Goal: Information Seeking & Learning: Learn about a topic

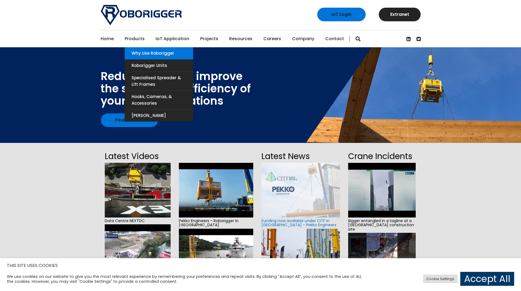
click at [141, 53] on link "Why use Roborigger" at bounding box center [159, 53] width 68 height 12
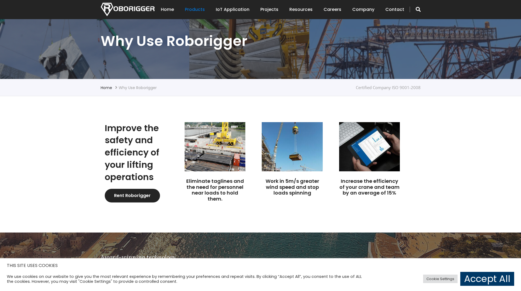
scroll to position [82, 0]
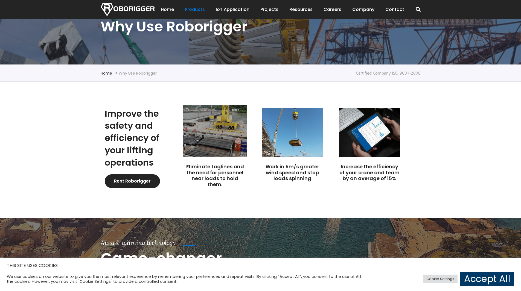
click at [223, 136] on img at bounding box center [215, 131] width 64 height 52
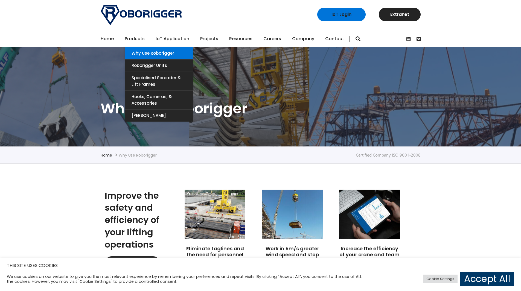
click at [147, 53] on link "Why use Roborigger" at bounding box center [159, 53] width 68 height 12
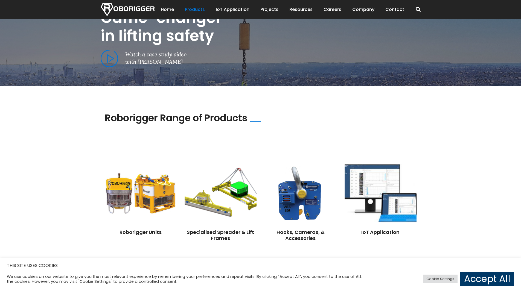
scroll to position [383, 0]
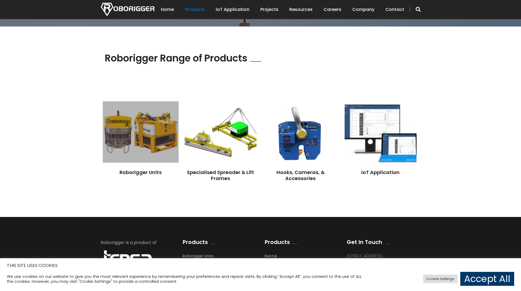
click at [141, 133] on img at bounding box center [140, 132] width 75 height 61
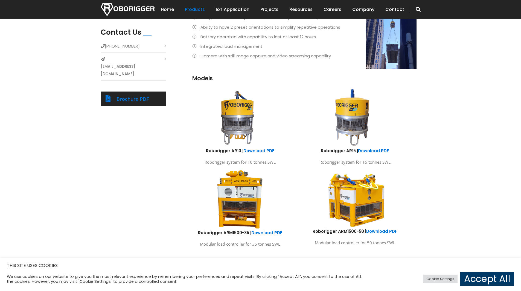
scroll to position [246, 0]
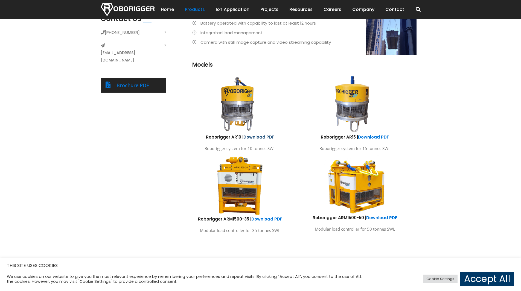
click at [262, 137] on link "Download PDF" at bounding box center [258, 137] width 31 height 6
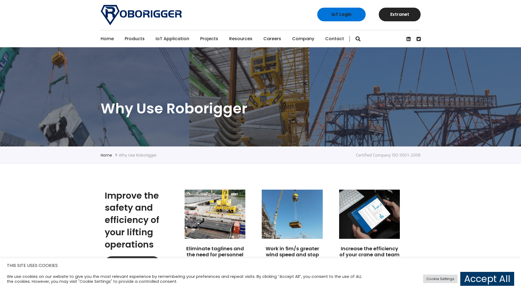
click at [203, 37] on link "Projects" at bounding box center [209, 38] width 18 height 17
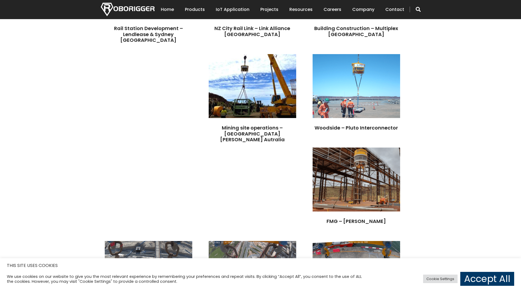
scroll to position [547, 0]
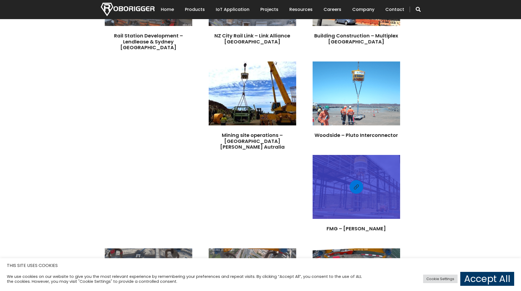
click at [354, 181] on div at bounding box center [357, 187] width 88 height 59
click at [356, 184] on span at bounding box center [356, 187] width 5 height 7
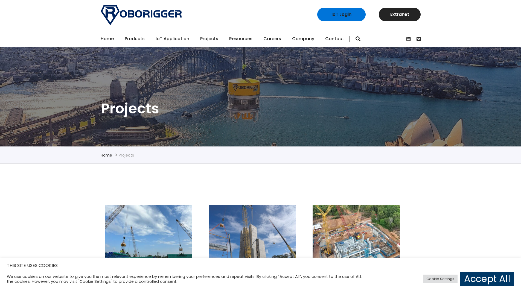
click at [273, 37] on link "Careers" at bounding box center [272, 38] width 18 height 17
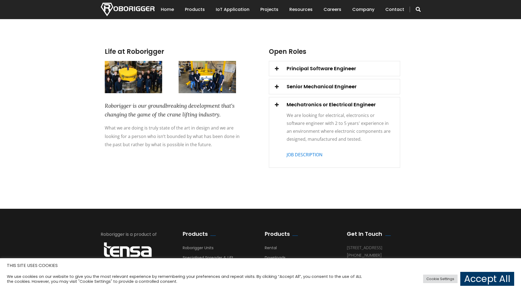
scroll to position [153, 0]
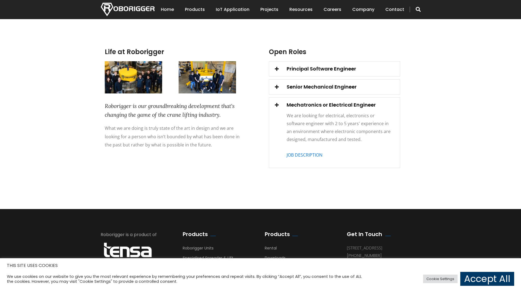
click at [279, 89] on span at bounding box center [277, 87] width 8 height 8
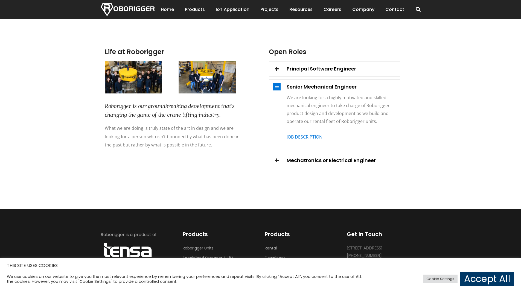
click at [278, 89] on span at bounding box center [277, 87] width 8 height 8
click at [134, 7] on img at bounding box center [128, 9] width 54 height 13
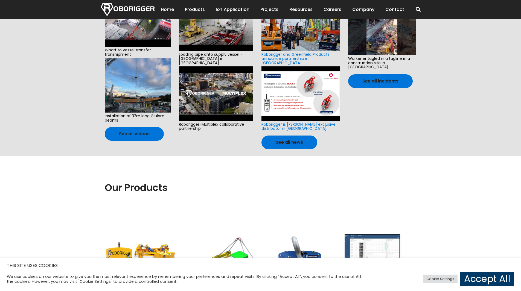
scroll to position [356, 0]
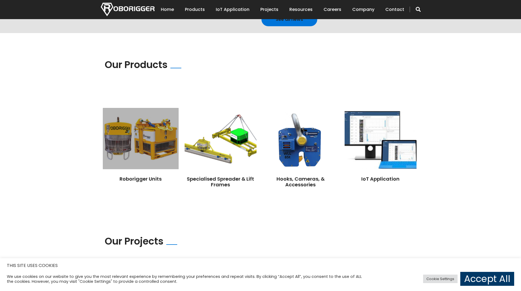
click at [153, 137] on img at bounding box center [140, 138] width 75 height 61
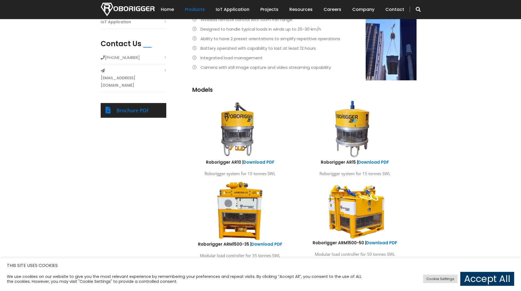
scroll to position [219, 0]
